Goal: Task Accomplishment & Management: Manage account settings

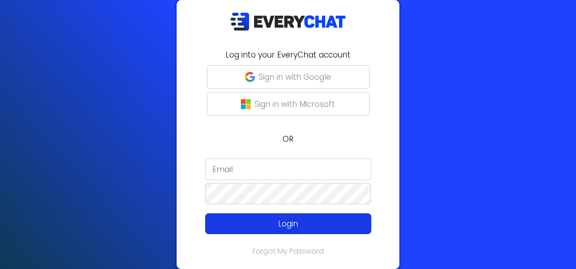
type input "[GEOGRAPHIC_DATA]"
click at [222, 222] on p "Login" at bounding box center [288, 224] width 133 height 12
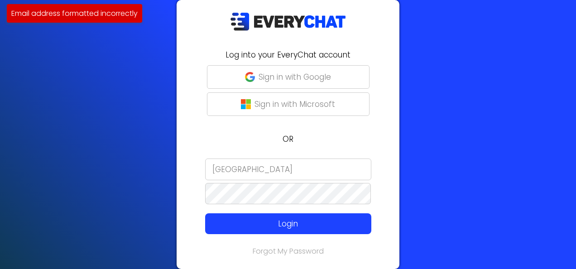
click at [272, 170] on input "[GEOGRAPHIC_DATA]" at bounding box center [288, 170] width 166 height 22
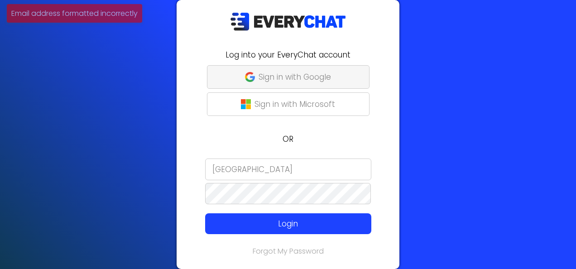
click at [296, 73] on p "Sign in with Google" at bounding box center [295, 77] width 72 height 12
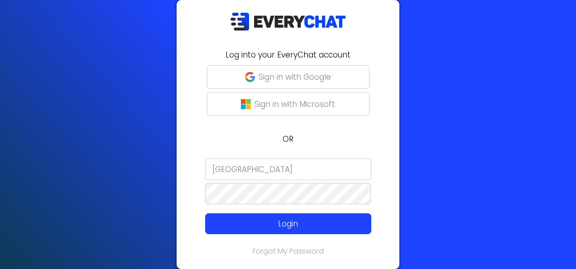
click at [214, 161] on input "[GEOGRAPHIC_DATA]" at bounding box center [288, 170] width 166 height 22
click at [255, 168] on input "[GEOGRAPHIC_DATA]" at bounding box center [288, 170] width 166 height 22
click at [259, 169] on input "email" at bounding box center [288, 170] width 166 height 22
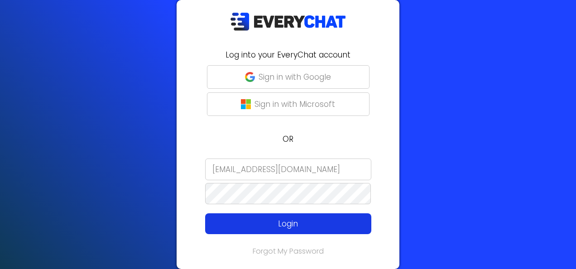
drag, startPoint x: 274, startPoint y: 220, endPoint x: 271, endPoint y: 217, distance: 4.8
click at [274, 220] on p "Login" at bounding box center [288, 224] width 133 height 12
click at [329, 217] on button "Login" at bounding box center [288, 223] width 166 height 21
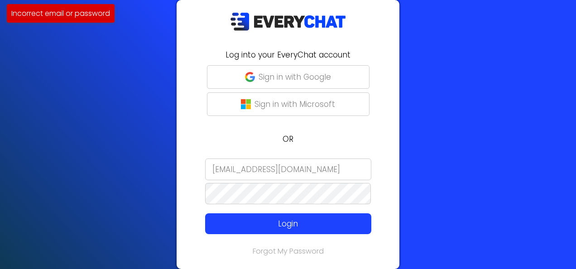
click at [228, 168] on input "[EMAIL_ADDRESS][DOMAIN_NAME]" at bounding box center [288, 170] width 166 height 22
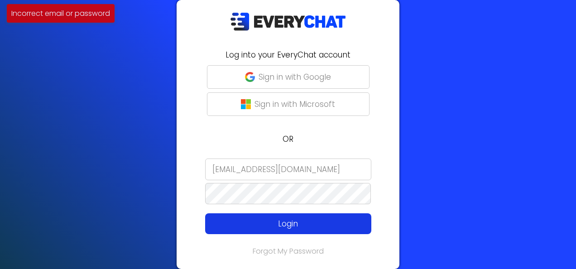
click at [320, 230] on button "Login" at bounding box center [288, 223] width 166 height 21
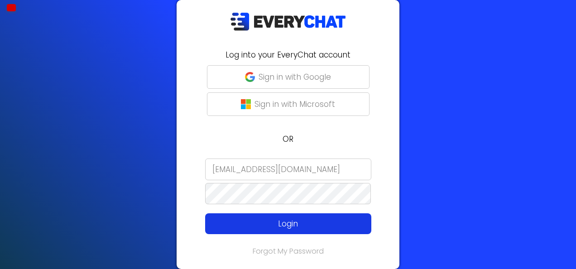
click at [261, 221] on p "Login" at bounding box center [288, 224] width 133 height 12
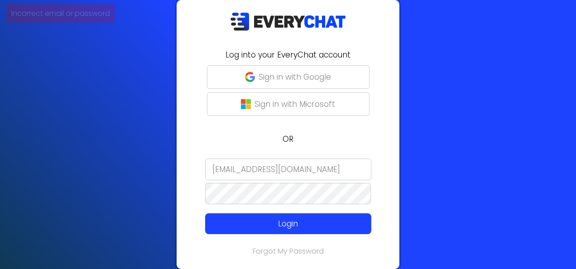
click at [219, 169] on input "[EMAIL_ADDRESS][DOMAIN_NAME]" at bounding box center [288, 170] width 166 height 22
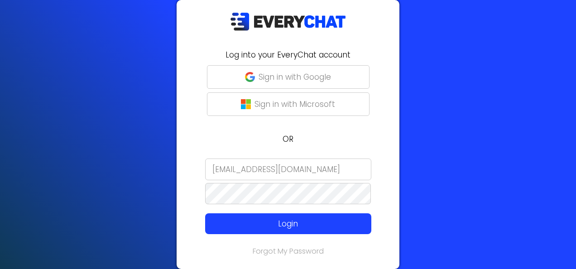
click at [231, 168] on input "[EMAIL_ADDRESS][DOMAIN_NAME]" at bounding box center [288, 170] width 166 height 22
type input "[EMAIL_ADDRESS][DOMAIN_NAME]"
click at [299, 73] on p "Sign in with Google" at bounding box center [295, 77] width 72 height 12
click at [284, 176] on input "[GEOGRAPHIC_DATA]" at bounding box center [288, 170] width 166 height 22
click at [204, 173] on form "[GEOGRAPHIC_DATA] Login" at bounding box center [288, 197] width 212 height 76
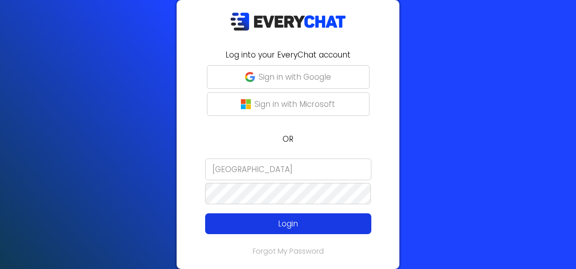
click at [254, 227] on p "Login" at bounding box center [288, 224] width 133 height 12
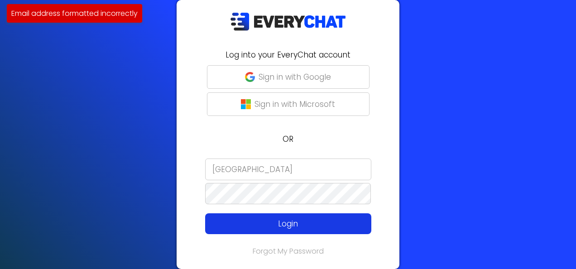
click at [282, 226] on p "Login" at bounding box center [288, 224] width 133 height 12
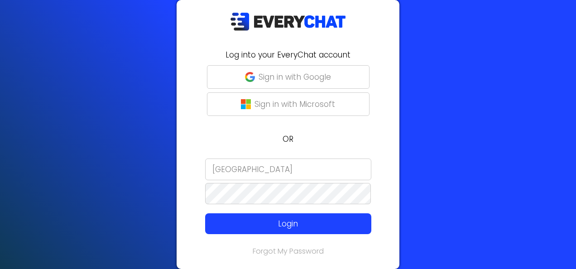
click at [217, 167] on input "[GEOGRAPHIC_DATA]" at bounding box center [288, 170] width 166 height 22
click at [243, 169] on input "[GEOGRAPHIC_DATA]" at bounding box center [288, 170] width 166 height 22
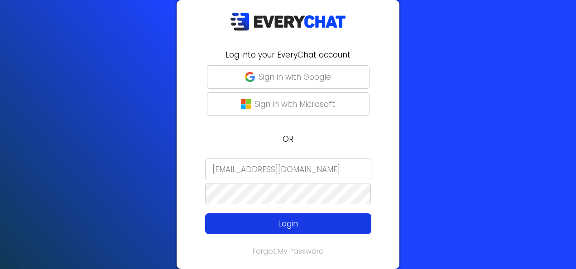
type input "Malmullins@executivelawncare.net"
click at [263, 224] on p "Login" at bounding box center [288, 224] width 133 height 12
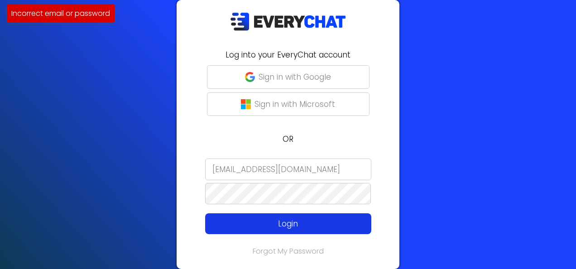
click at [255, 216] on button "Login" at bounding box center [288, 223] width 166 height 21
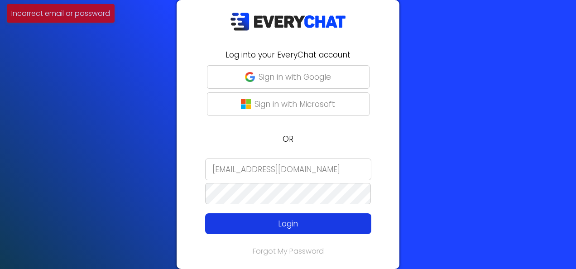
click at [257, 223] on p "Login" at bounding box center [288, 224] width 133 height 12
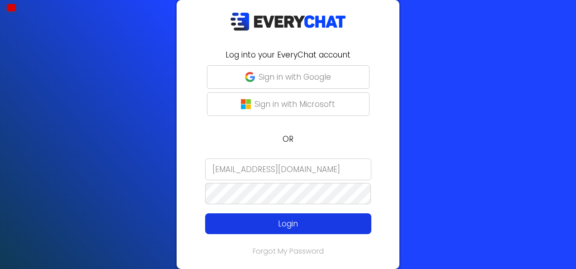
click at [265, 227] on p "Login" at bounding box center [288, 224] width 133 height 12
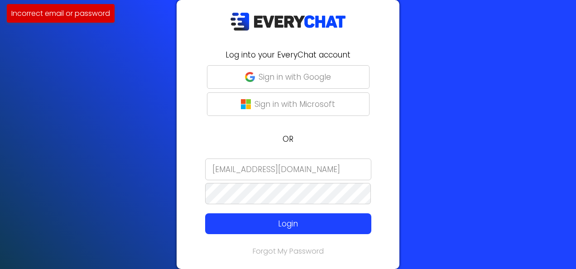
click at [159, 193] on div "Log into your EveryChat account Sign in with Google Sign in with Microsoft OR M…" at bounding box center [288, 134] width 576 height 269
